Goal: Task Accomplishment & Management: Manage account settings

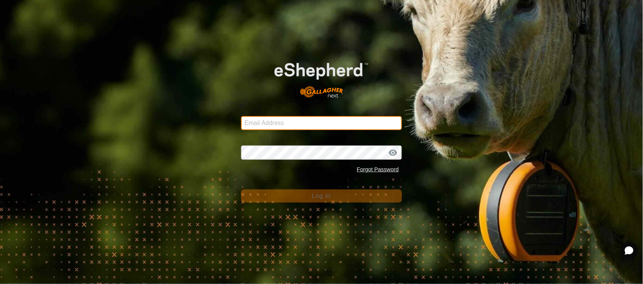
click at [271, 116] on input "Email Address" at bounding box center [321, 123] width 161 height 14
type input "[EMAIL_ADDRESS][PERSON_NAME][DOMAIN_NAME]"
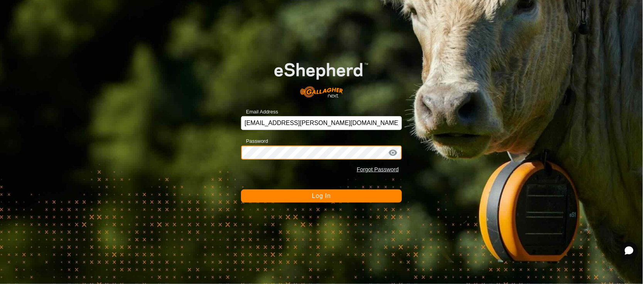
click at [241, 190] on button "Log In" at bounding box center [321, 196] width 161 height 13
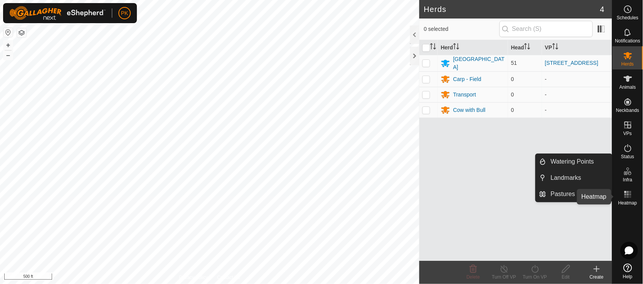
click at [629, 196] on icon at bounding box center [628, 194] width 9 height 9
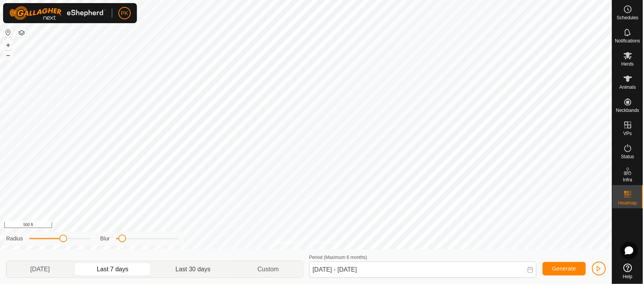
click at [186, 263] on p-togglebutton "Last 30 days" at bounding box center [193, 269] width 82 height 16
click at [46, 270] on p-togglebutton "[DATE]" at bounding box center [40, 269] width 67 height 16
type input "[DATE] - [DATE]"
click at [628, 194] on rect at bounding box center [628, 194] width 2 height 2
click at [628, 199] on es-heatmap-svg-icon at bounding box center [628, 194] width 14 height 12
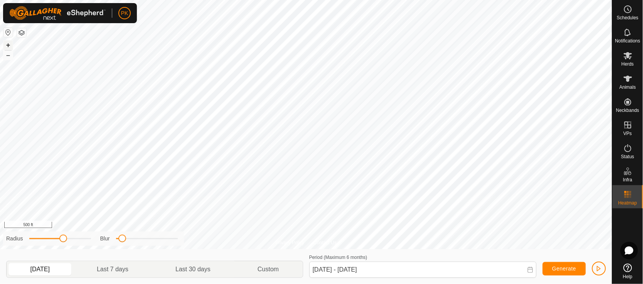
click at [8, 47] on button "+" at bounding box center [7, 45] width 9 height 9
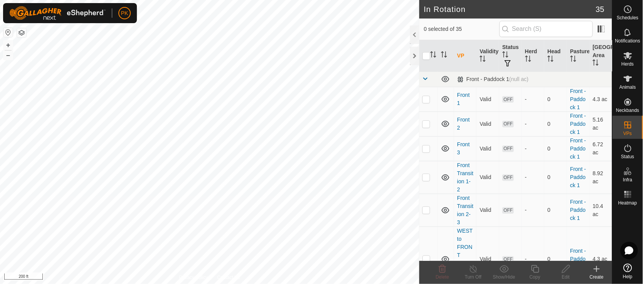
checkbox input "true"
click at [425, 80] on span at bounding box center [426, 79] width 6 height 6
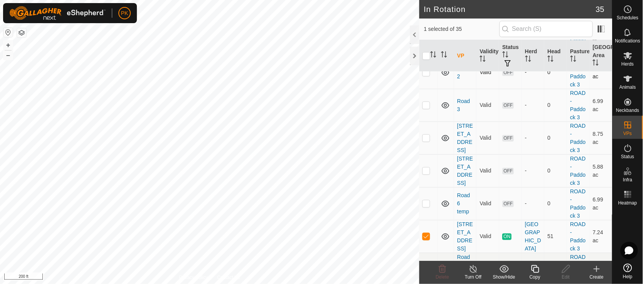
scroll to position [96, 0]
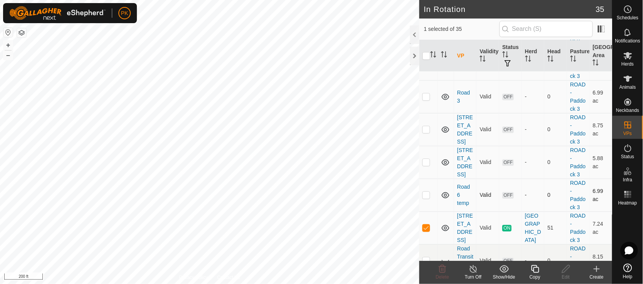
click at [428, 198] on p-checkbox at bounding box center [427, 195] width 8 height 6
checkbox input "true"
click at [427, 231] on p-checkbox at bounding box center [427, 228] width 8 height 6
checkbox input "false"
click at [444, 267] on icon at bounding box center [442, 268] width 9 height 9
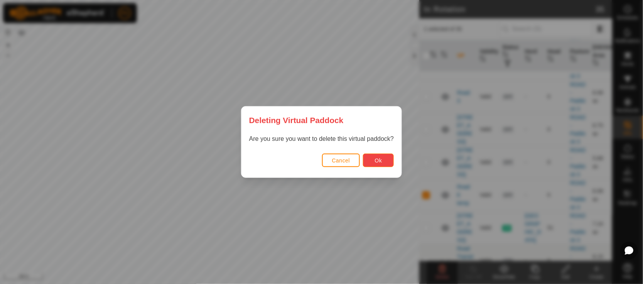
click at [372, 162] on button "Ok" at bounding box center [378, 161] width 31 height 14
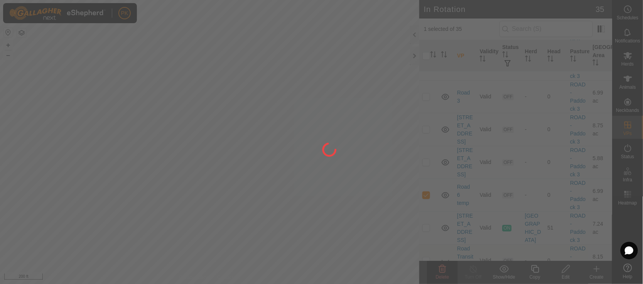
checkbox input "false"
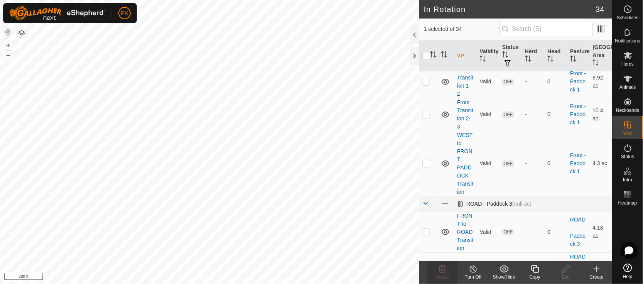
click at [428, 207] on link at bounding box center [426, 204] width 6 height 6
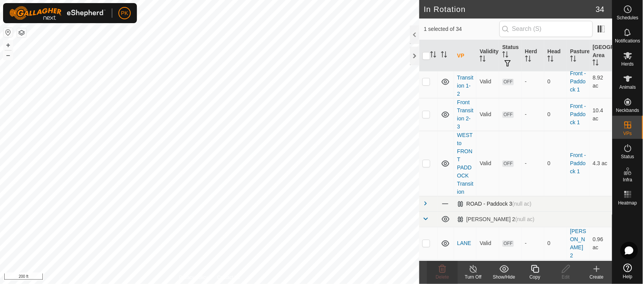
click at [428, 207] on span at bounding box center [426, 203] width 6 height 6
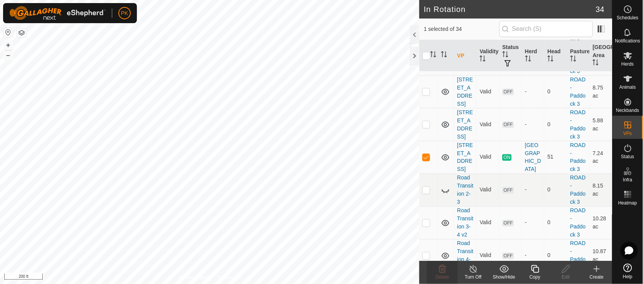
scroll to position [339, 0]
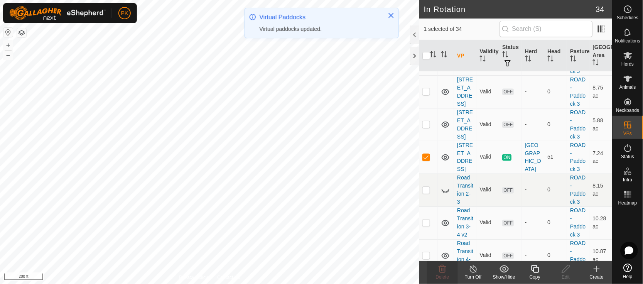
click at [538, 266] on icon at bounding box center [536, 268] width 10 height 9
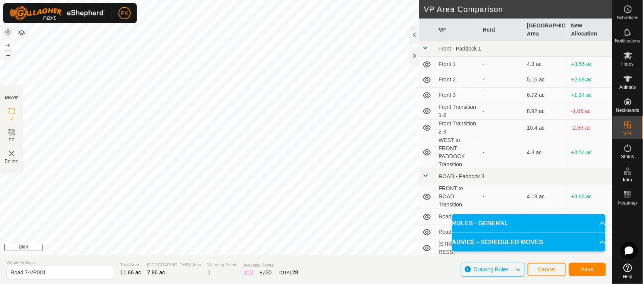
click at [11, 56] on button "–" at bounding box center [7, 55] width 9 height 9
click at [8, 46] on button "+" at bounding box center [7, 45] width 9 height 9
drag, startPoint x: 61, startPoint y: 271, endPoint x: 25, endPoint y: 272, distance: 36.3
click at [25, 272] on input "Road 7-VP001" at bounding box center [60, 273] width 108 height 14
type input "Road Transition 7-8"
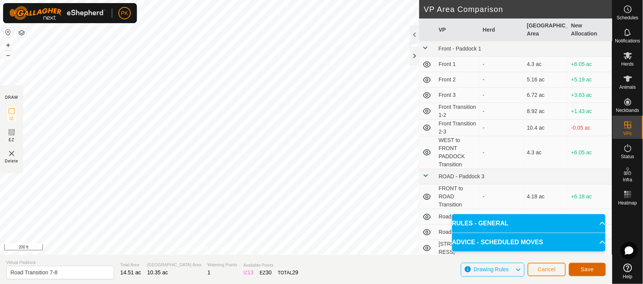
click at [589, 268] on span "Save" at bounding box center [587, 269] width 13 height 6
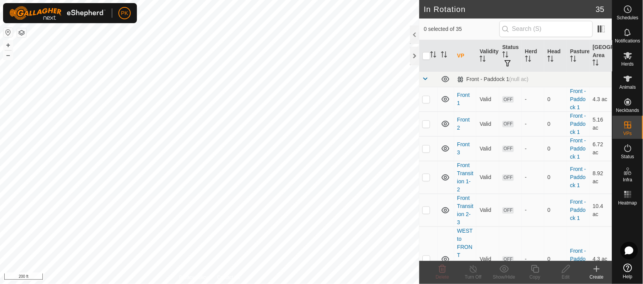
checkbox input "true"
click at [536, 266] on icon at bounding box center [536, 269] width 8 height 8
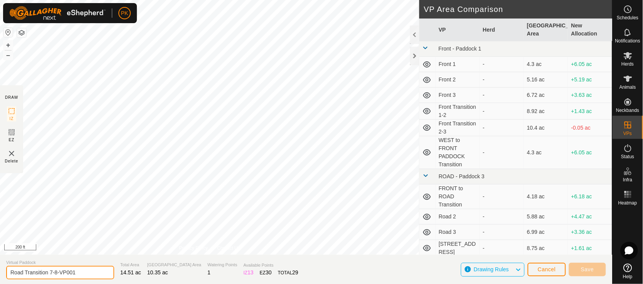
drag, startPoint x: 88, startPoint y: 276, endPoint x: 25, endPoint y: 268, distance: 64.2
click at [25, 268] on input "Road Transition 7-8-VP001" at bounding box center [60, 273] width 108 height 14
type input "[STREET_ADDRESS]"
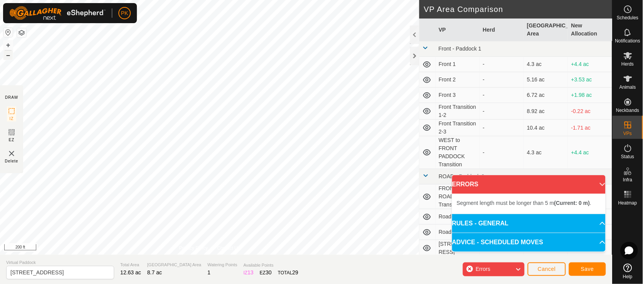
click at [10, 55] on button "–" at bounding box center [7, 55] width 9 height 9
click at [7, 44] on button "+" at bounding box center [7, 45] width 9 height 9
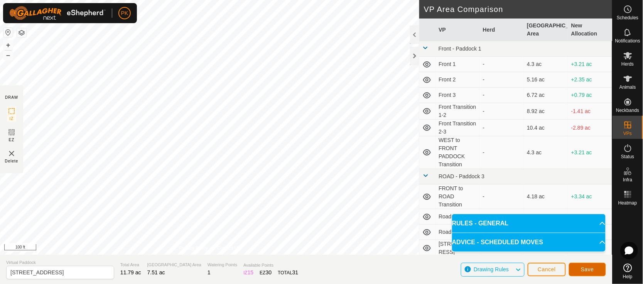
click at [593, 271] on span "Save" at bounding box center [587, 269] width 13 height 6
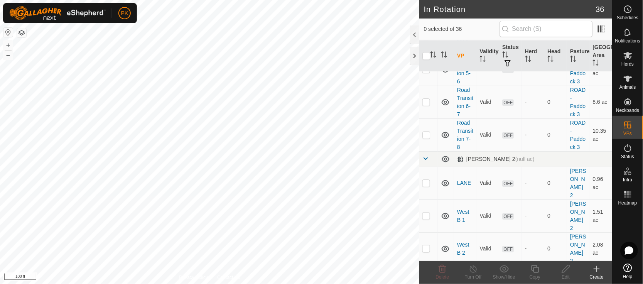
scroll to position [591, 0]
click at [463, 149] on link "Road Transition 7-8" at bounding box center [465, 134] width 16 height 30
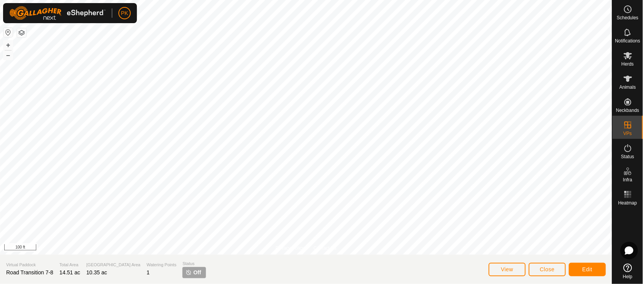
click at [304, 0] on html "PK Schedules Notifications Herds Animals Neckbands VPs Status Infra Heatmap Hel…" at bounding box center [321, 142] width 643 height 284
drag, startPoint x: 304, startPoint y: -37, endPoint x: 594, endPoint y: 268, distance: 421.6
click at [594, 268] on button "Edit" at bounding box center [587, 270] width 37 height 14
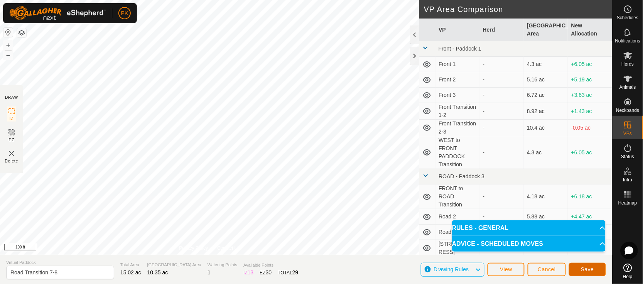
click at [588, 271] on span "Save" at bounding box center [587, 269] width 13 height 6
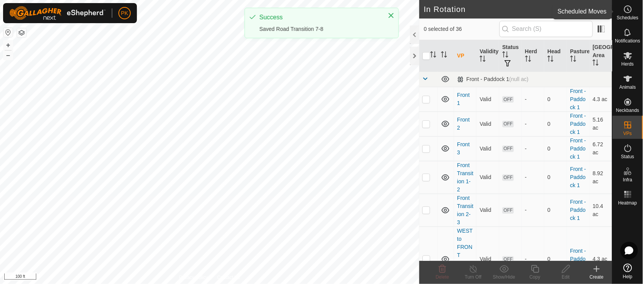
click at [627, 12] on icon at bounding box center [628, 9] width 9 height 9
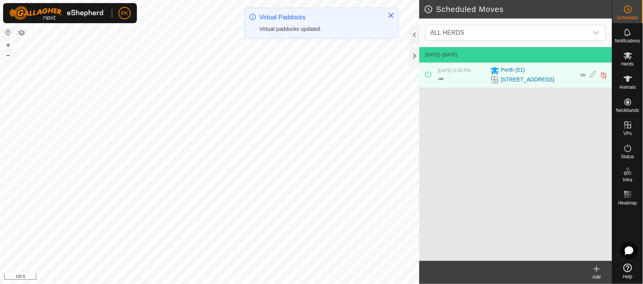
click at [593, 269] on icon at bounding box center [597, 268] width 9 height 9
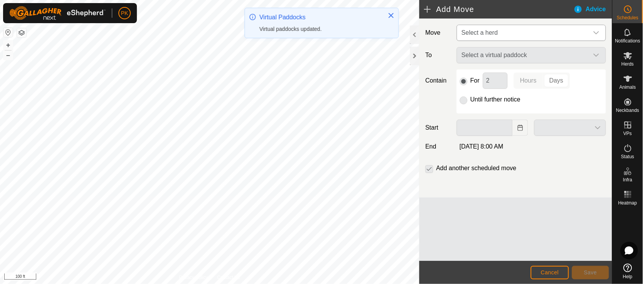
click at [532, 38] on span "Select a herd" at bounding box center [524, 32] width 130 height 15
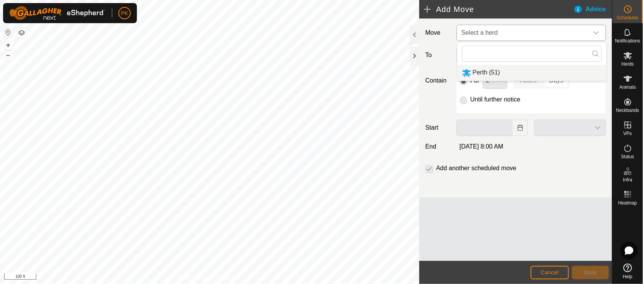
click at [498, 75] on li "Perth (51)" at bounding box center [532, 73] width 149 height 16
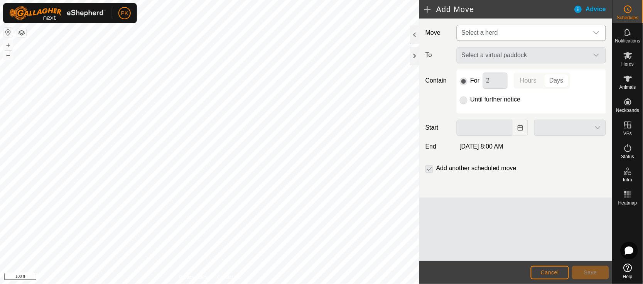
type input "[DATE]"
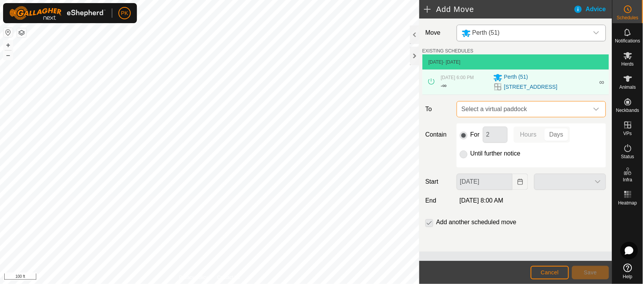
click at [533, 110] on span "Select a virtual paddock" at bounding box center [524, 109] width 130 height 15
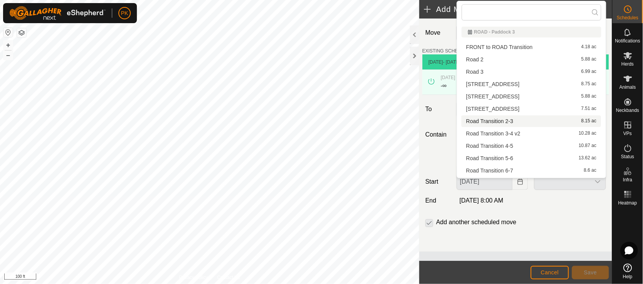
scroll to position [10, 0]
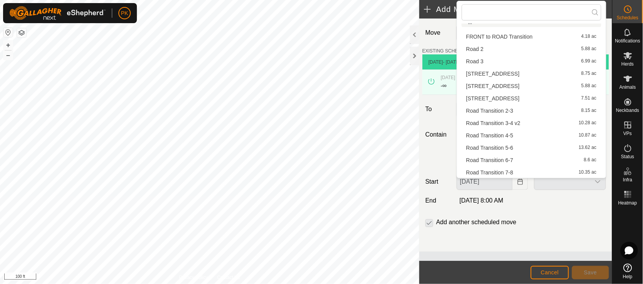
click at [524, 174] on li "Road Transition 7-8 10.35 ac" at bounding box center [532, 173] width 140 height 12
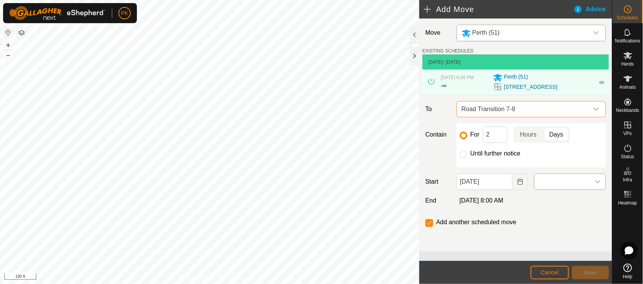
click at [554, 179] on span at bounding box center [563, 181] width 56 height 15
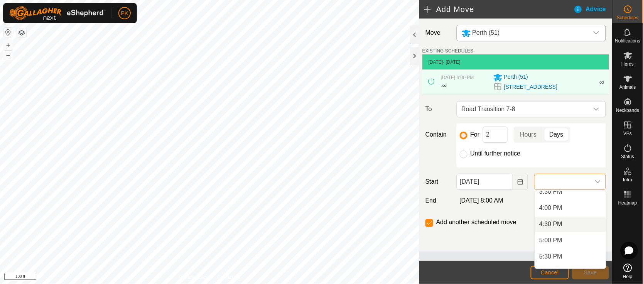
scroll to position [509, 0]
click at [556, 207] on li "4:00 PM" at bounding box center [570, 208] width 71 height 15
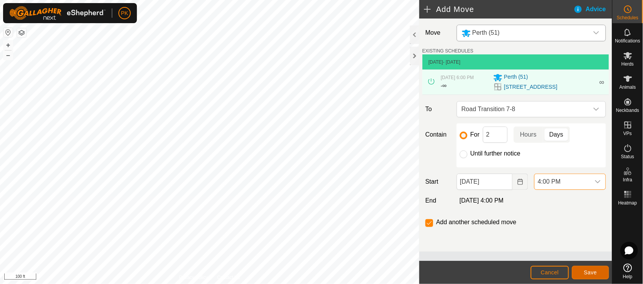
click at [582, 271] on button "Save" at bounding box center [590, 273] width 37 height 14
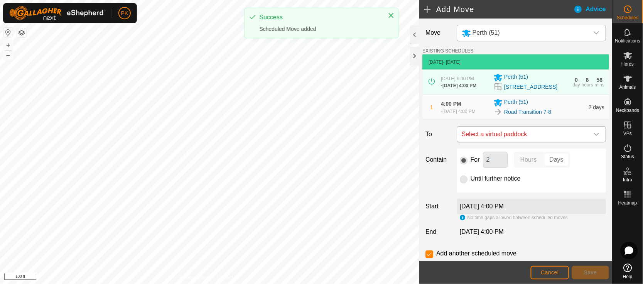
click at [589, 139] on div "dropdown trigger" at bounding box center [596, 134] width 15 height 15
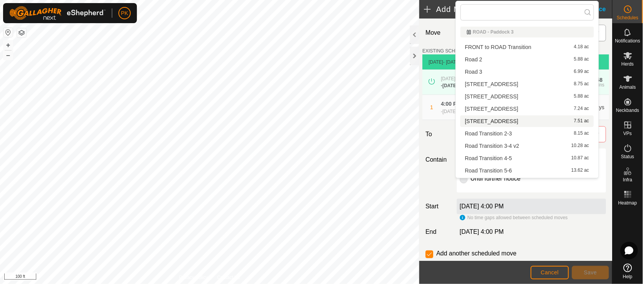
click at [552, 118] on li "Road 8 7.51 ac" at bounding box center [528, 121] width 134 height 12
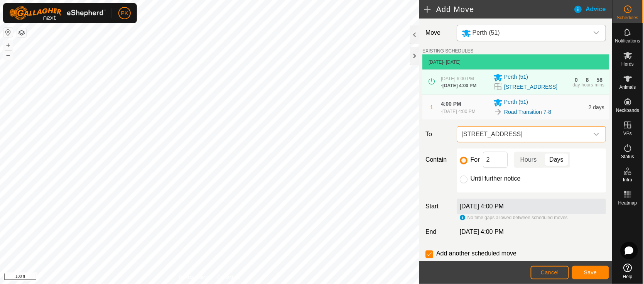
scroll to position [5, 0]
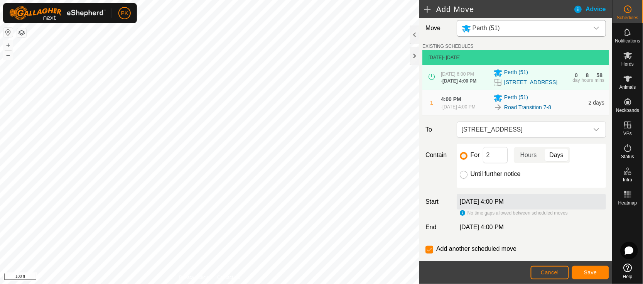
click at [464, 179] on input "Until further notice" at bounding box center [464, 175] width 8 height 8
radio input "true"
checkbox input "false"
click at [586, 271] on span "Save" at bounding box center [590, 272] width 13 height 6
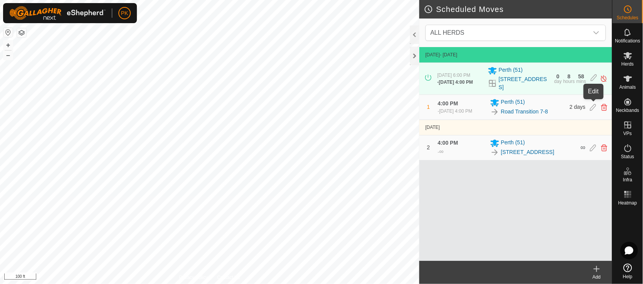
click at [593, 104] on icon at bounding box center [594, 107] width 6 height 7
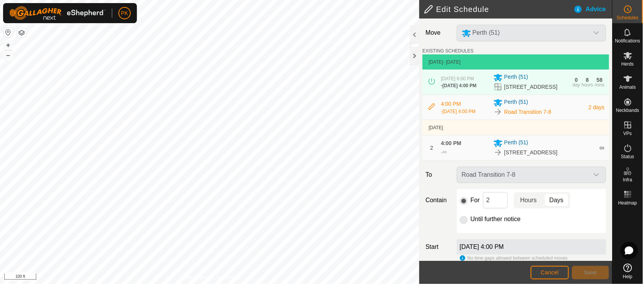
click at [528, 206] on p-togglebutton "Hours" at bounding box center [529, 200] width 30 height 16
click at [586, 267] on button "Save" at bounding box center [590, 273] width 37 height 14
